Goal: Task Accomplishment & Management: Manage account settings

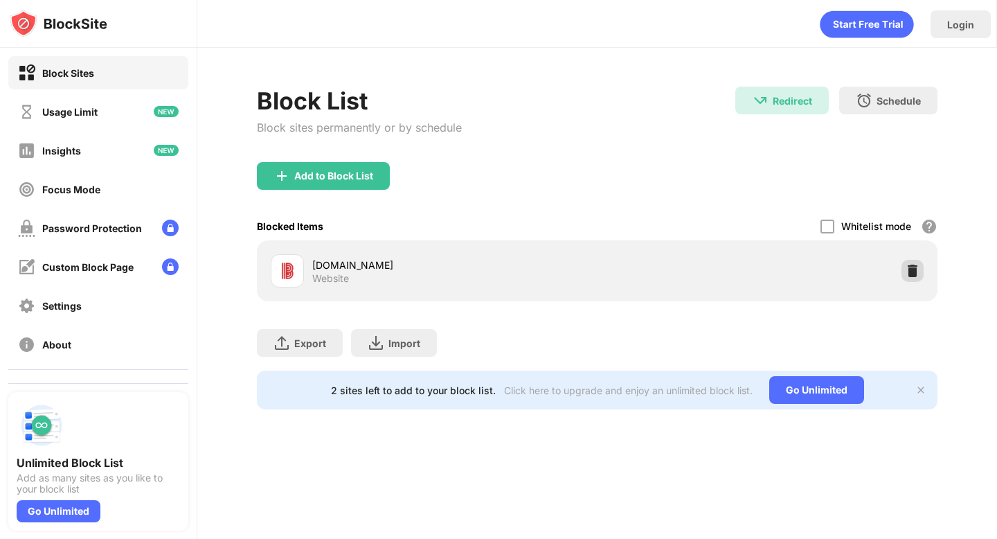
click at [912, 268] on img at bounding box center [912, 271] width 14 height 14
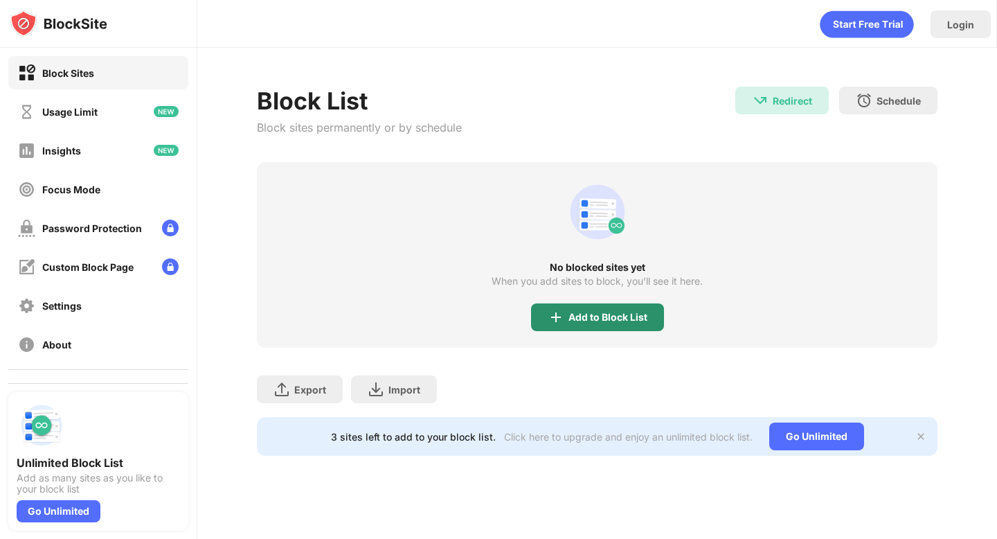
click at [570, 320] on div "Add to Block List" at bounding box center [607, 316] width 79 height 11
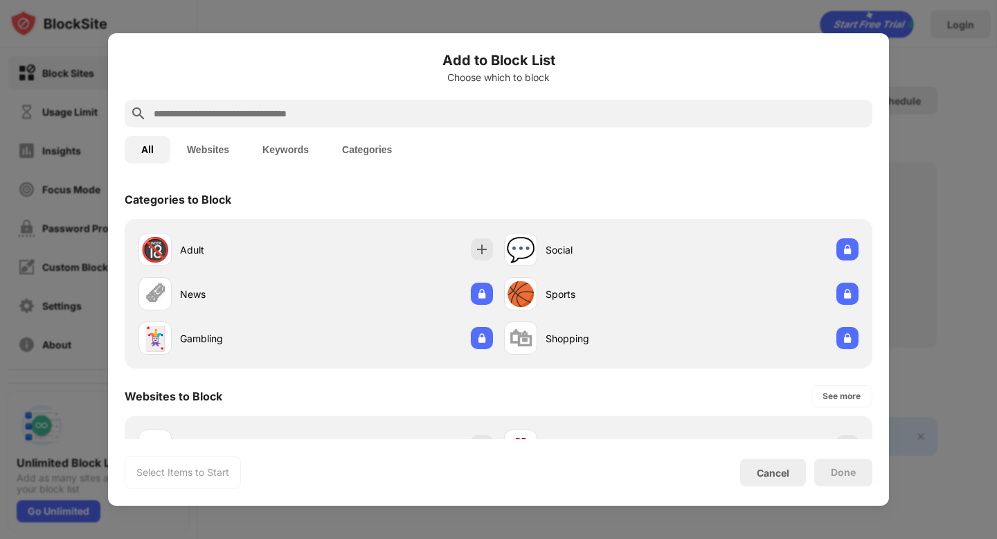
click at [521, 121] on input "text" at bounding box center [509, 113] width 714 height 17
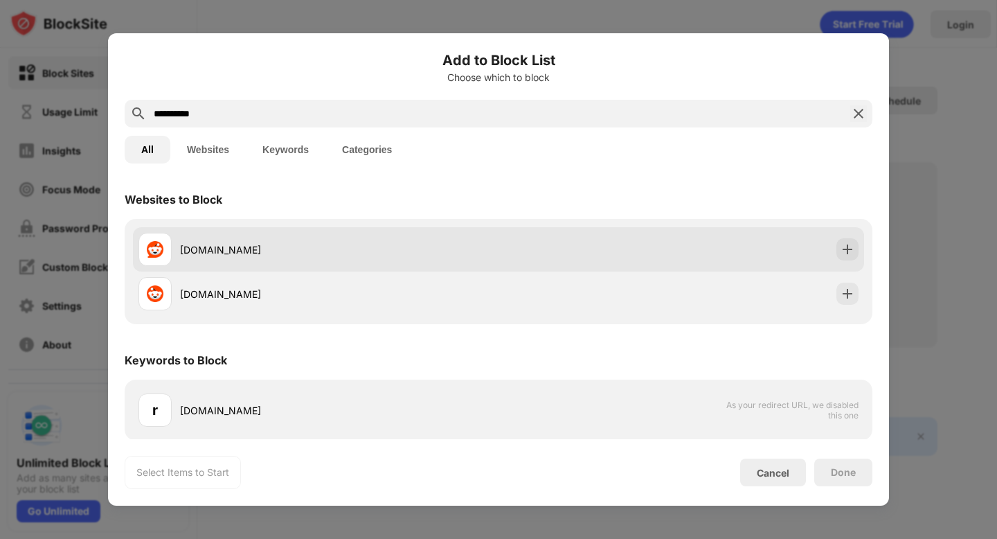
type input "**********"
click at [739, 255] on div "[DOMAIN_NAME]" at bounding box center [498, 249] width 731 height 44
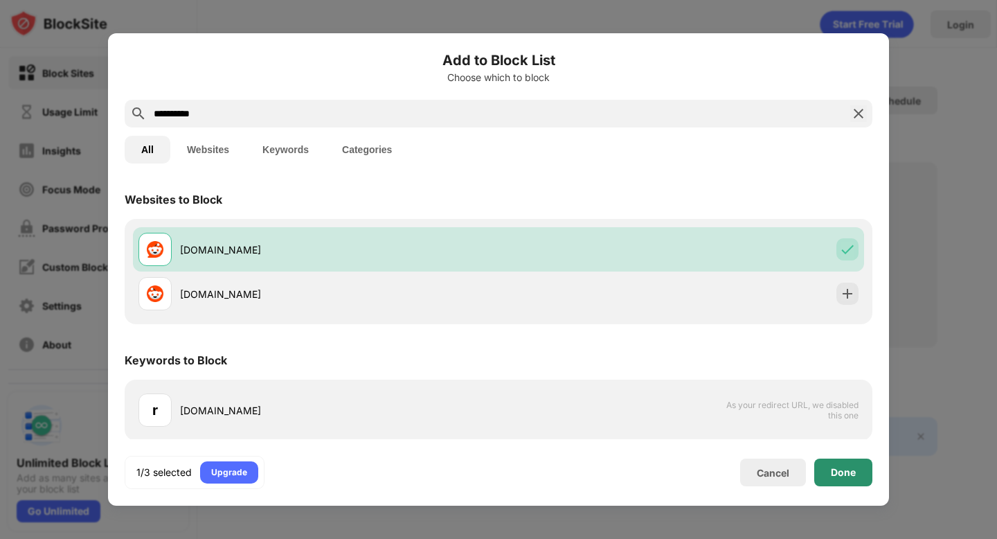
click at [839, 469] on div "Done" at bounding box center [843, 472] width 25 height 11
